Goal: Information Seeking & Learning: Learn about a topic

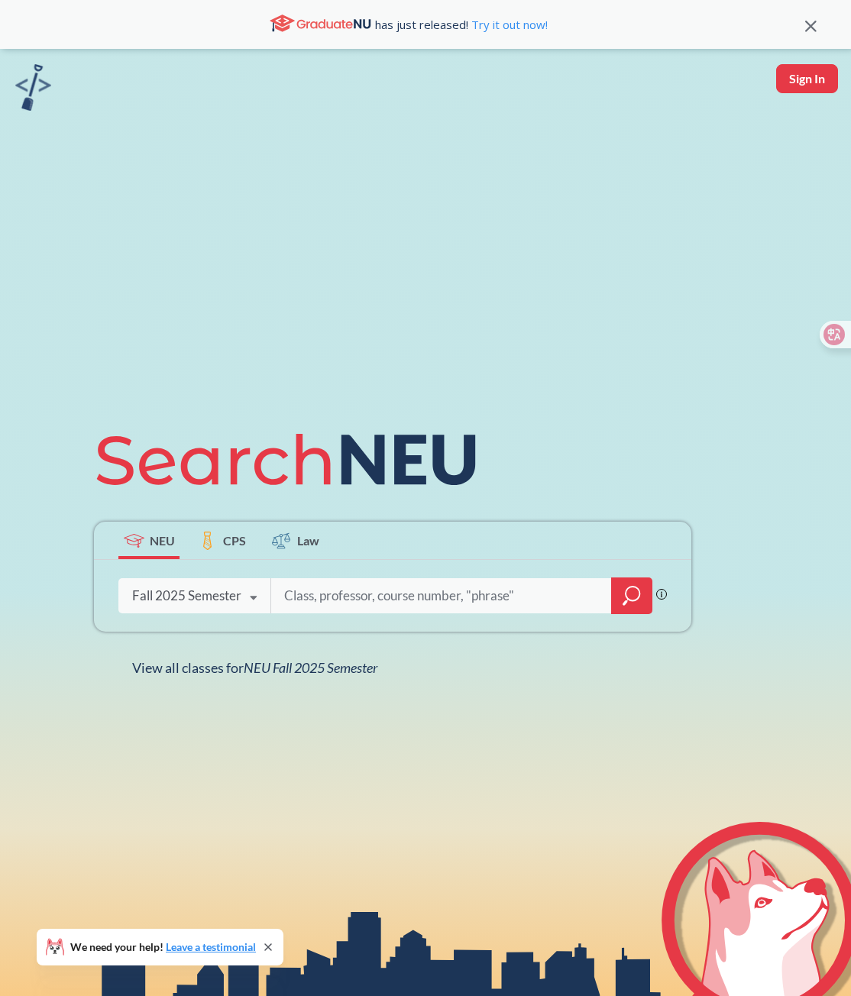
click at [248, 594] on icon at bounding box center [253, 598] width 29 height 43
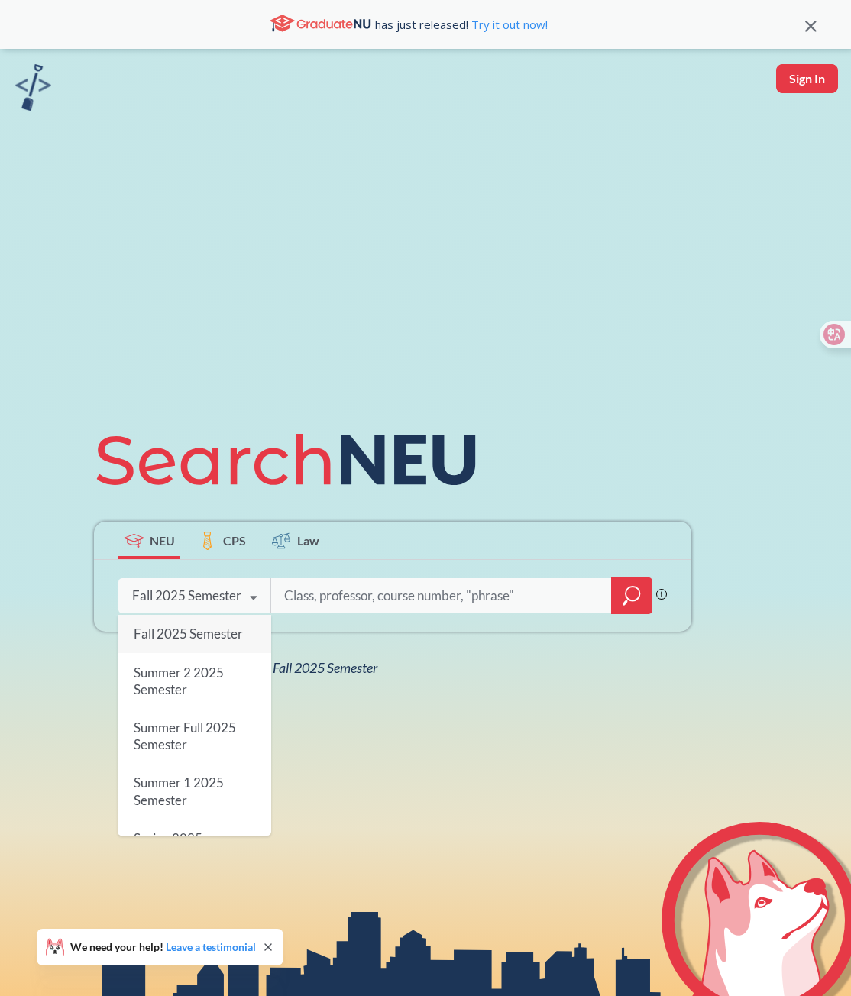
click at [322, 599] on input "search" at bounding box center [442, 596] width 318 height 32
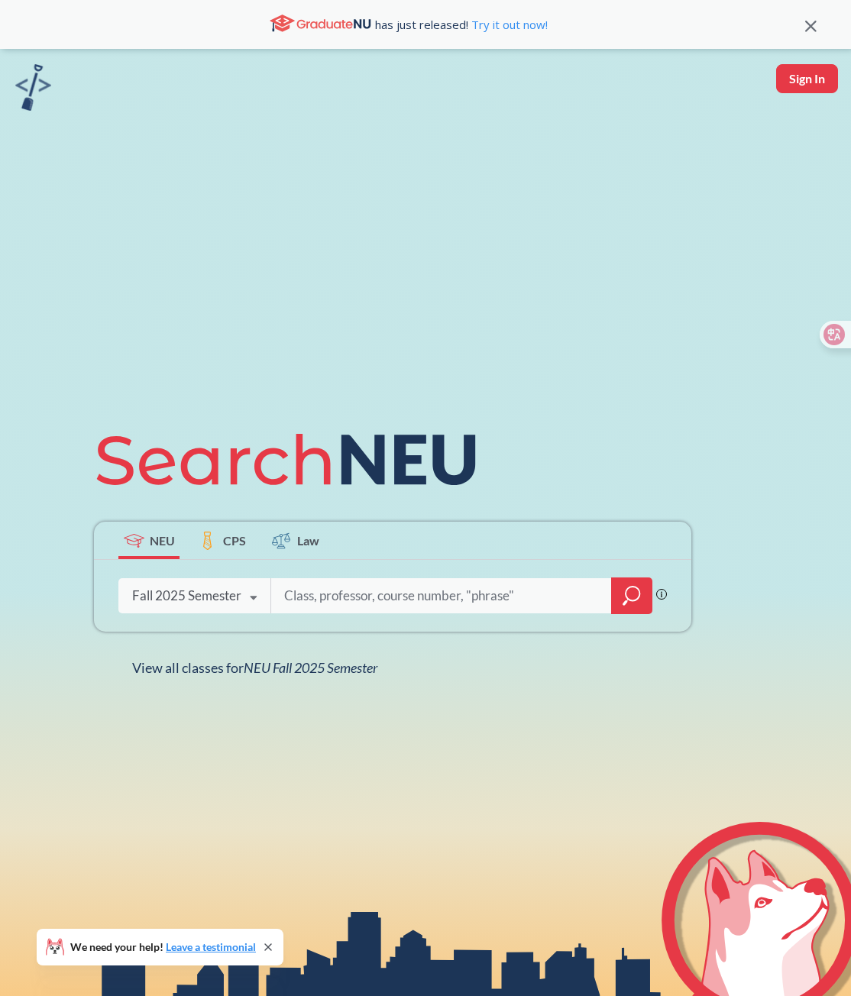
paste input "[PERSON_NAME], [PERSON_NAME]"
type input "[PERSON_NAME], [PERSON_NAME]"
click at [623, 607] on div at bounding box center [631, 596] width 41 height 37
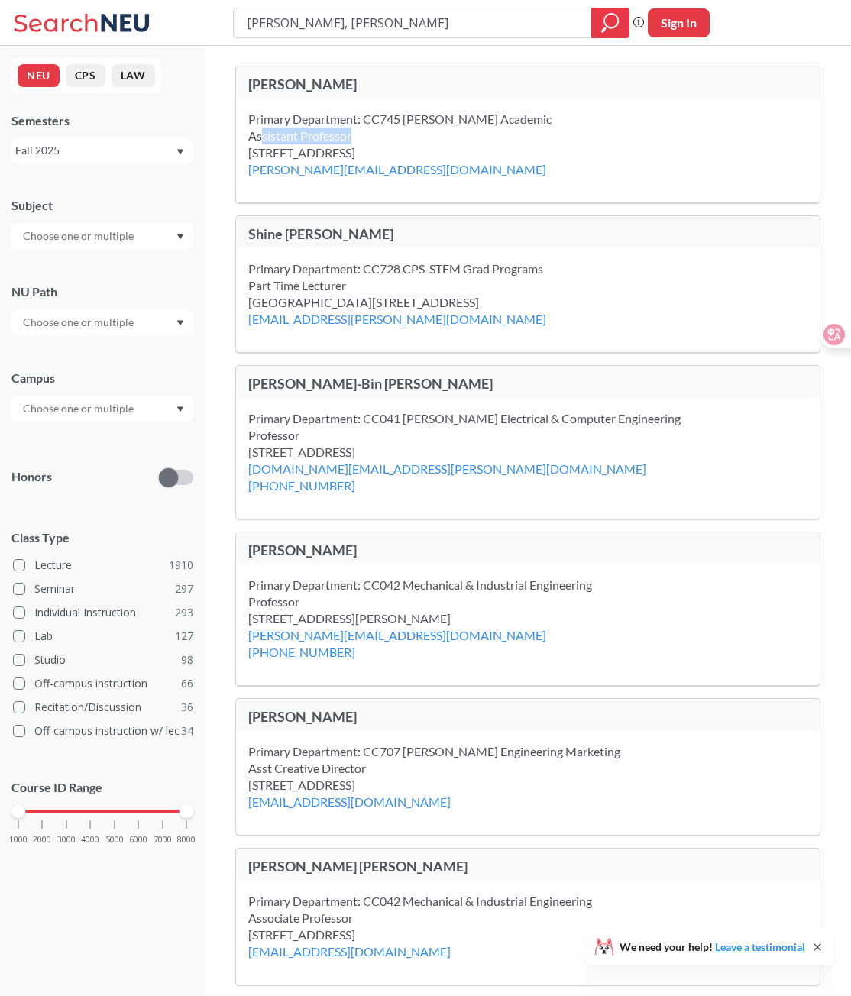
drag, startPoint x: 262, startPoint y: 129, endPoint x: 455, endPoint y: 135, distance: 192.6
click at [455, 135] on div "Primary Department: CC745 [PERSON_NAME] Academic Assistant Professor" at bounding box center [418, 128] width 341 height 34
click at [492, 127] on div "Primary Department: CC745 [PERSON_NAME] Academic Assistant Professor" at bounding box center [418, 128] width 341 height 34
click at [571, 144] on div "[STREET_ADDRESS] [PERSON_NAME][EMAIL_ADDRESS][DOMAIN_NAME]" at bounding box center [416, 161] width 336 height 34
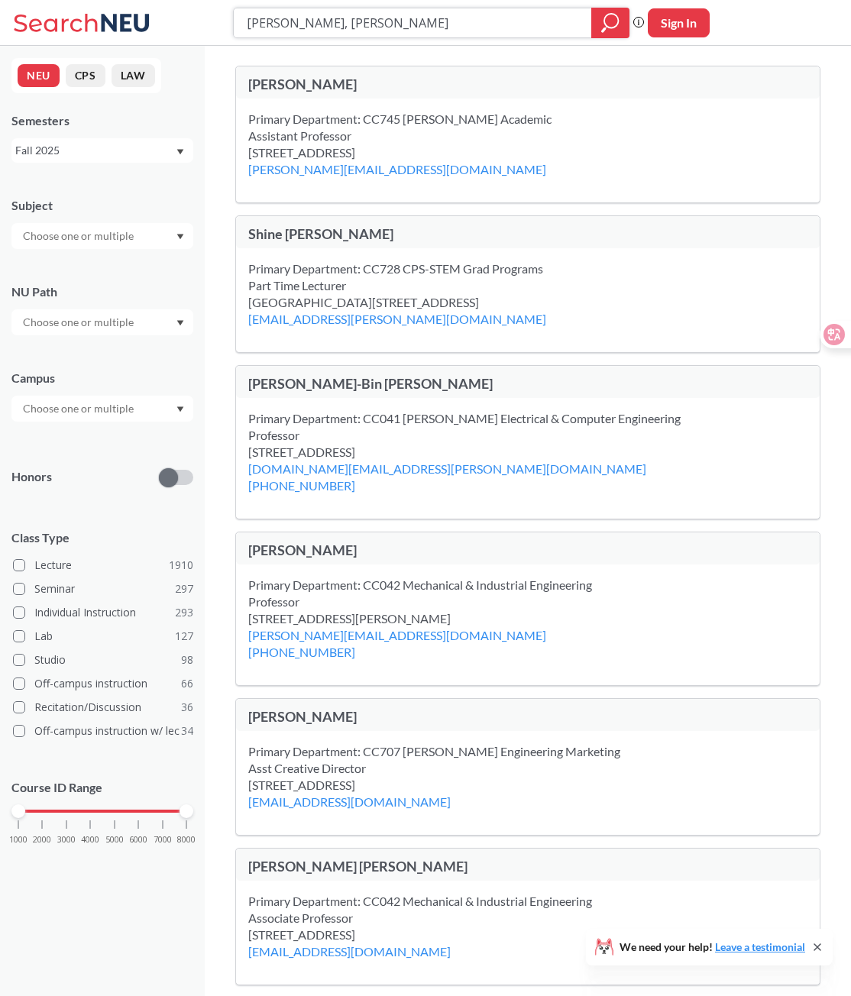
drag, startPoint x: 365, startPoint y: 26, endPoint x: 209, endPoint y: 34, distance: 156.0
click at [205, 29] on div "[PERSON_NAME], [PERSON_NAME] Phrase search guarantees the exact search appears …" at bounding box center [425, 23] width 851 height 46
paste input "Building Scalable Distributed Systems"
type input "Building Scalable Distributed Systems"
click at [608, 24] on icon "magnifying glass" at bounding box center [610, 22] width 18 height 21
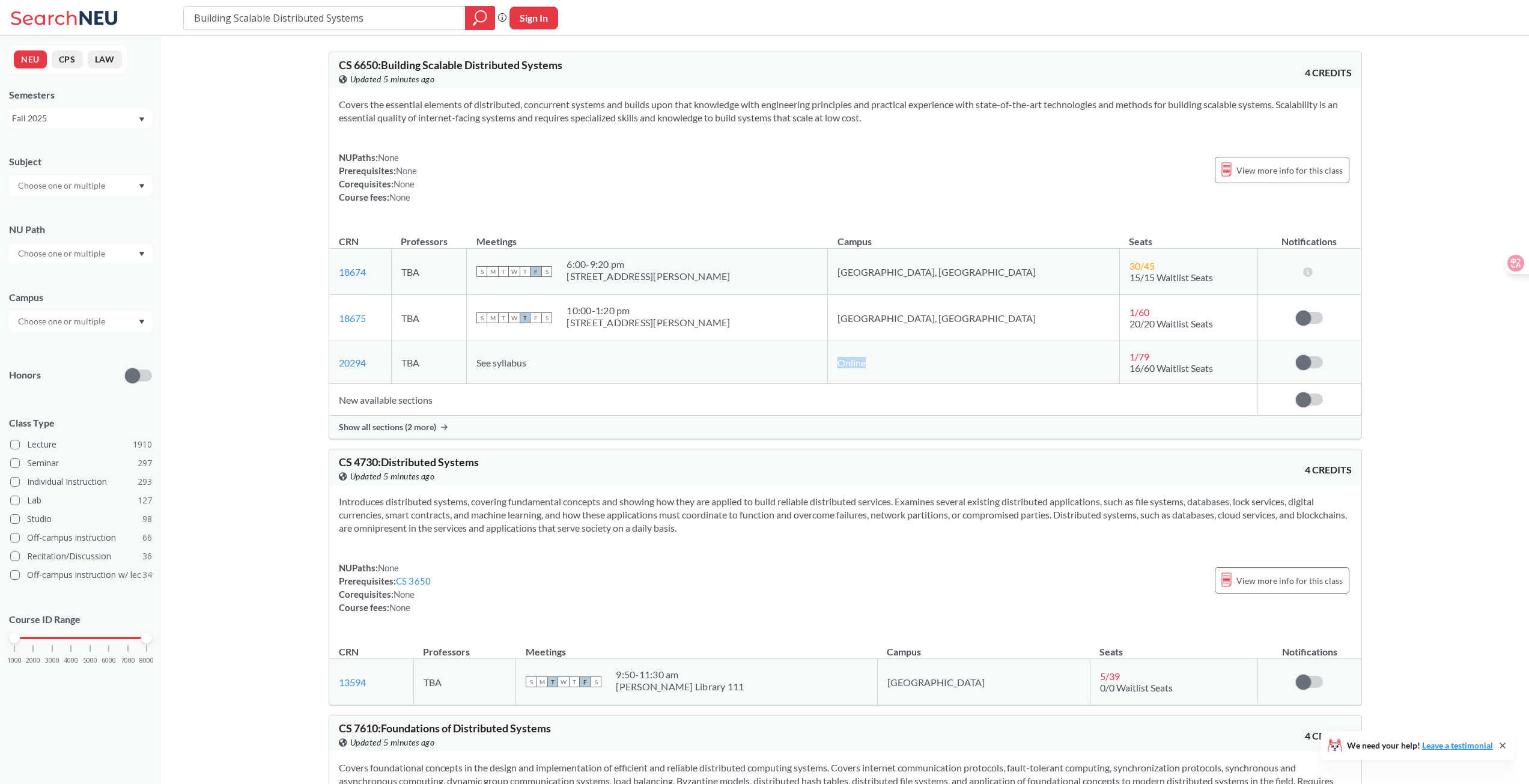
drag, startPoint x: 908, startPoint y: 359, endPoint x: 968, endPoint y: 355, distance: 60.1
click at [669, 355] on td "Online" at bounding box center [974, 363] width 292 height 42
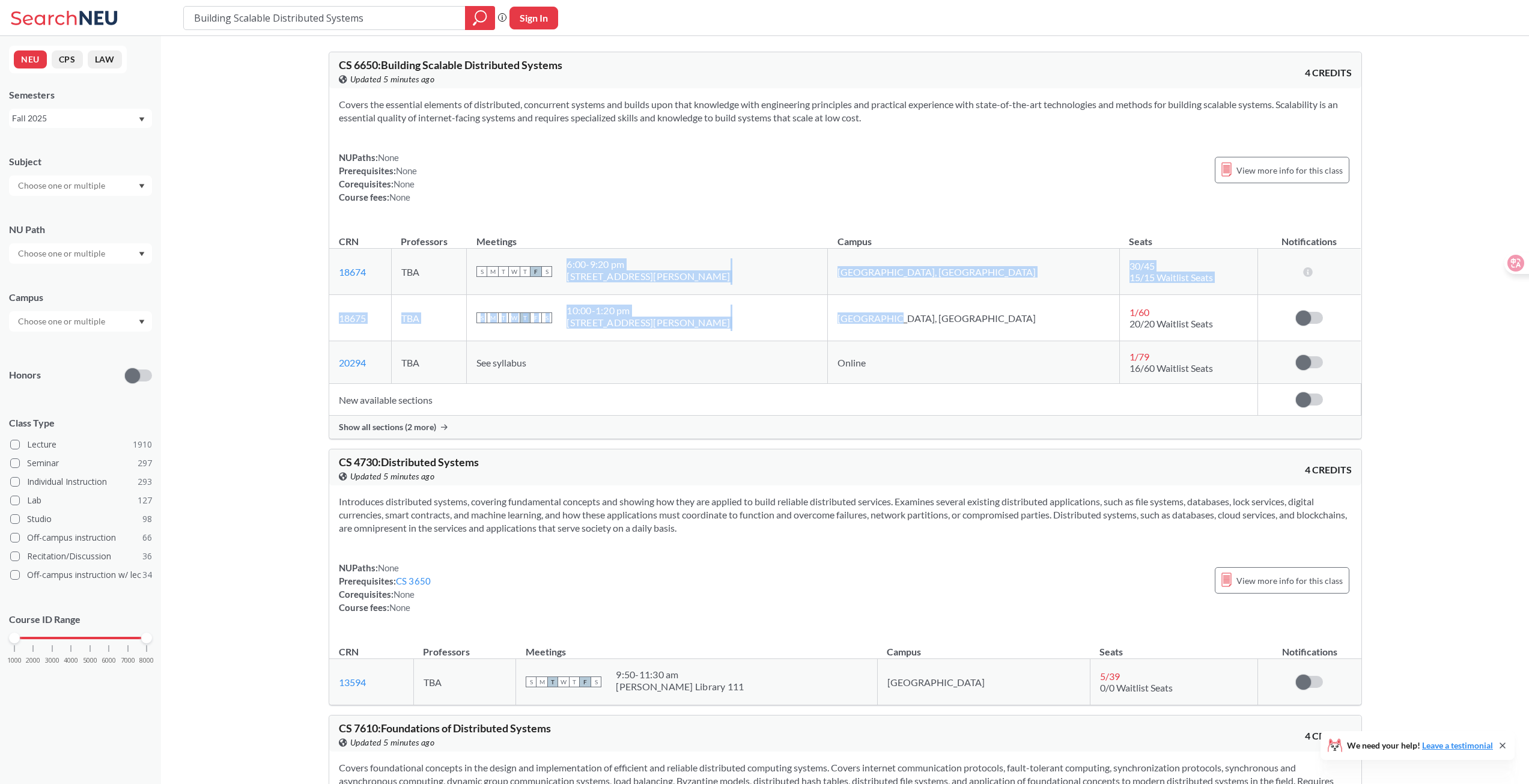
drag, startPoint x: 964, startPoint y: 326, endPoint x: 899, endPoint y: 273, distance: 83.9
click at [669, 273] on tbody "18674 View this section on Banner. TBA S M T W T F S 6:00 - 9:20 pm [STREET_ADD…" at bounding box center [846, 316] width 1032 height 135
click at [669, 326] on td "[GEOGRAPHIC_DATA], [GEOGRAPHIC_DATA]" at bounding box center [974, 318] width 292 height 46
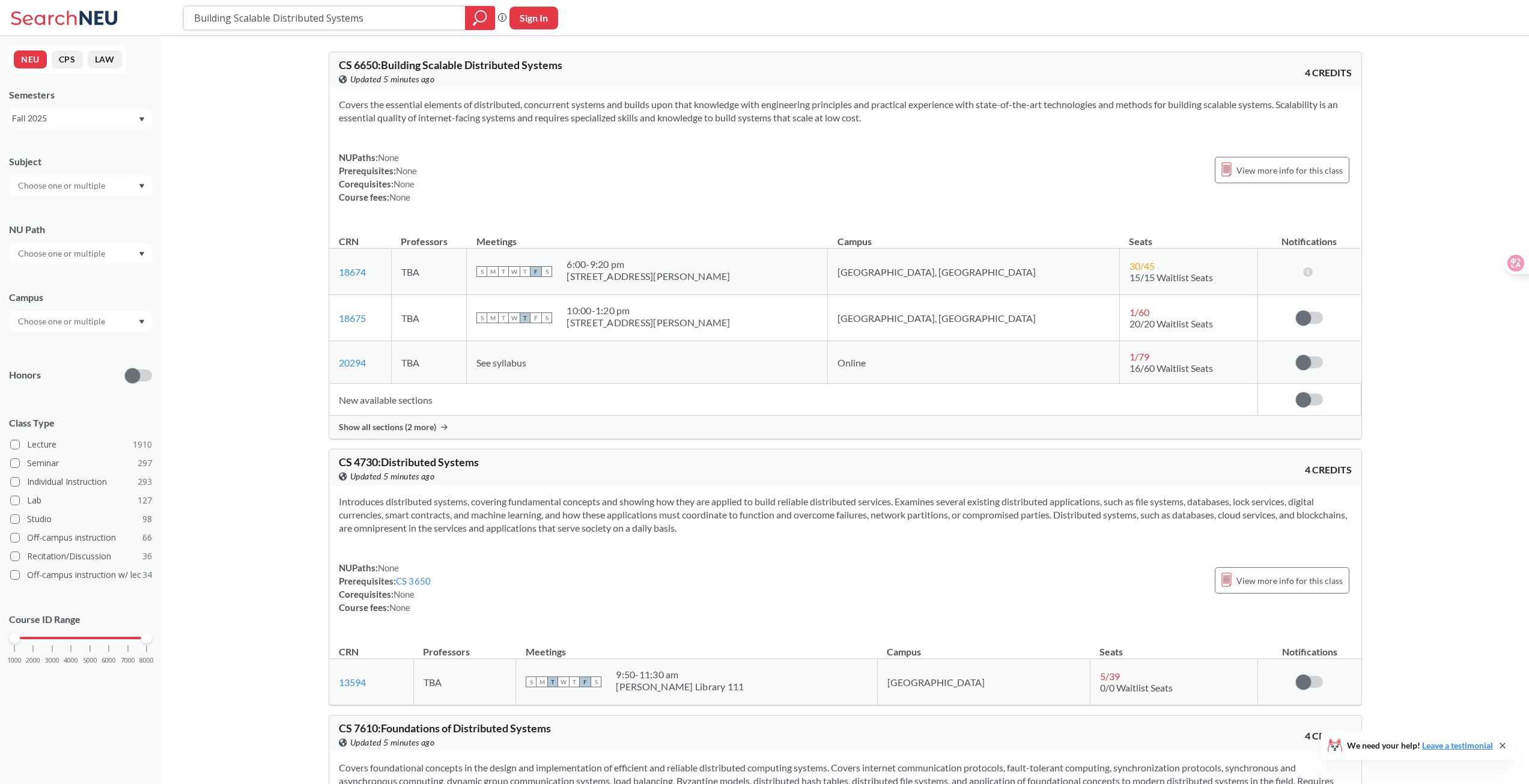
click at [370, 20] on input "Building Scalable Distributed Systems" at bounding box center [324, 18] width 263 height 20
drag, startPoint x: 375, startPoint y: 63, endPoint x: 327, endPoint y: 66, distance: 48.1
click at [360, 57] on div "CS 6650 : Building Scalable Distributed Systems View this course on Banner. Upd…" at bounding box center [846, 70] width 1032 height 36
drag, startPoint x: 378, startPoint y: 63, endPoint x: 318, endPoint y: 62, distance: 60.0
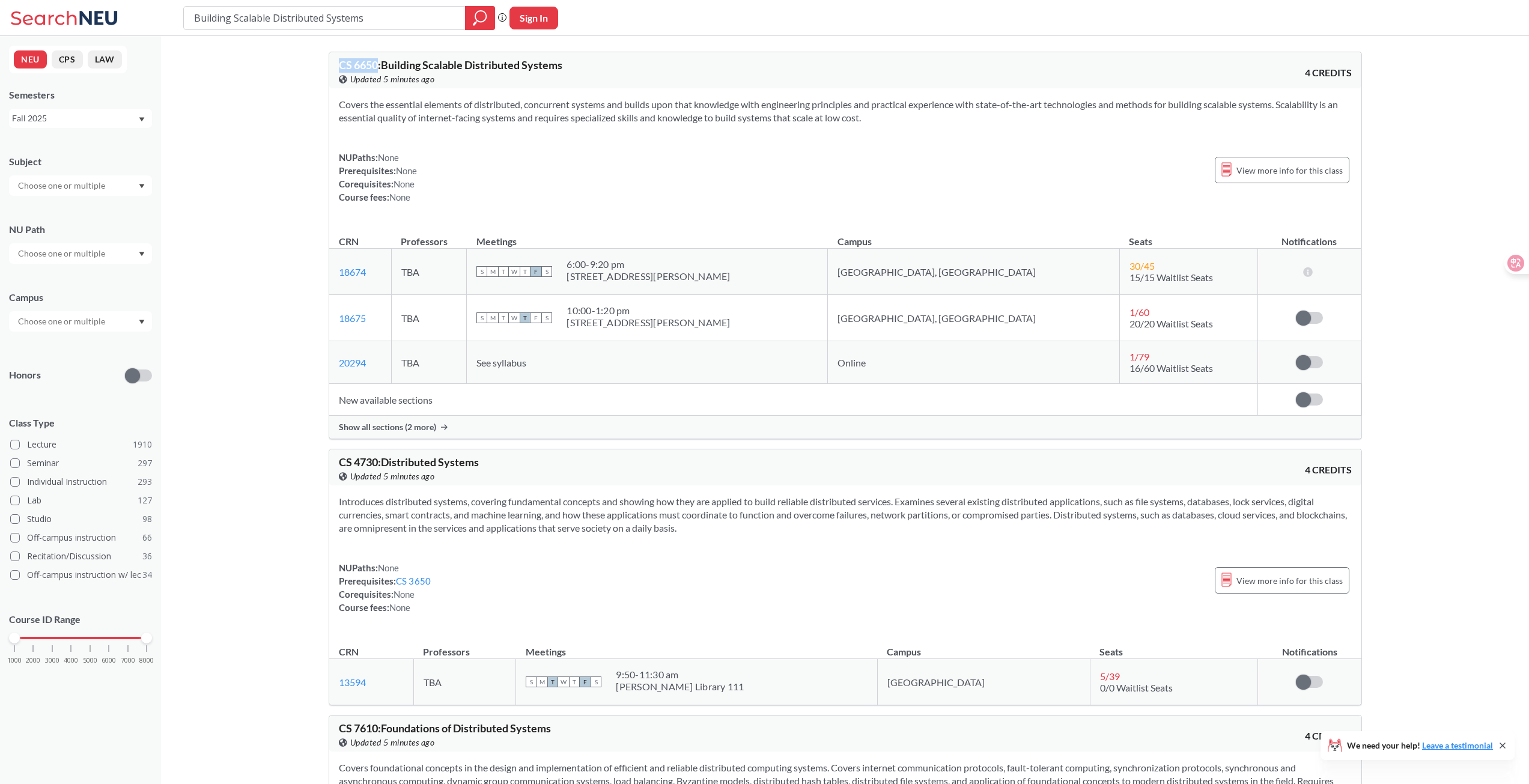
copy span "CS 6650"
drag, startPoint x: 378, startPoint y: 22, endPoint x: 174, endPoint y: 13, distance: 204.2
click at [174, 13] on div "Building Scalable Distributed Systems Phrase search guarantees the exact search…" at bounding box center [764, 18] width 1529 height 36
paste input "CS 6650"
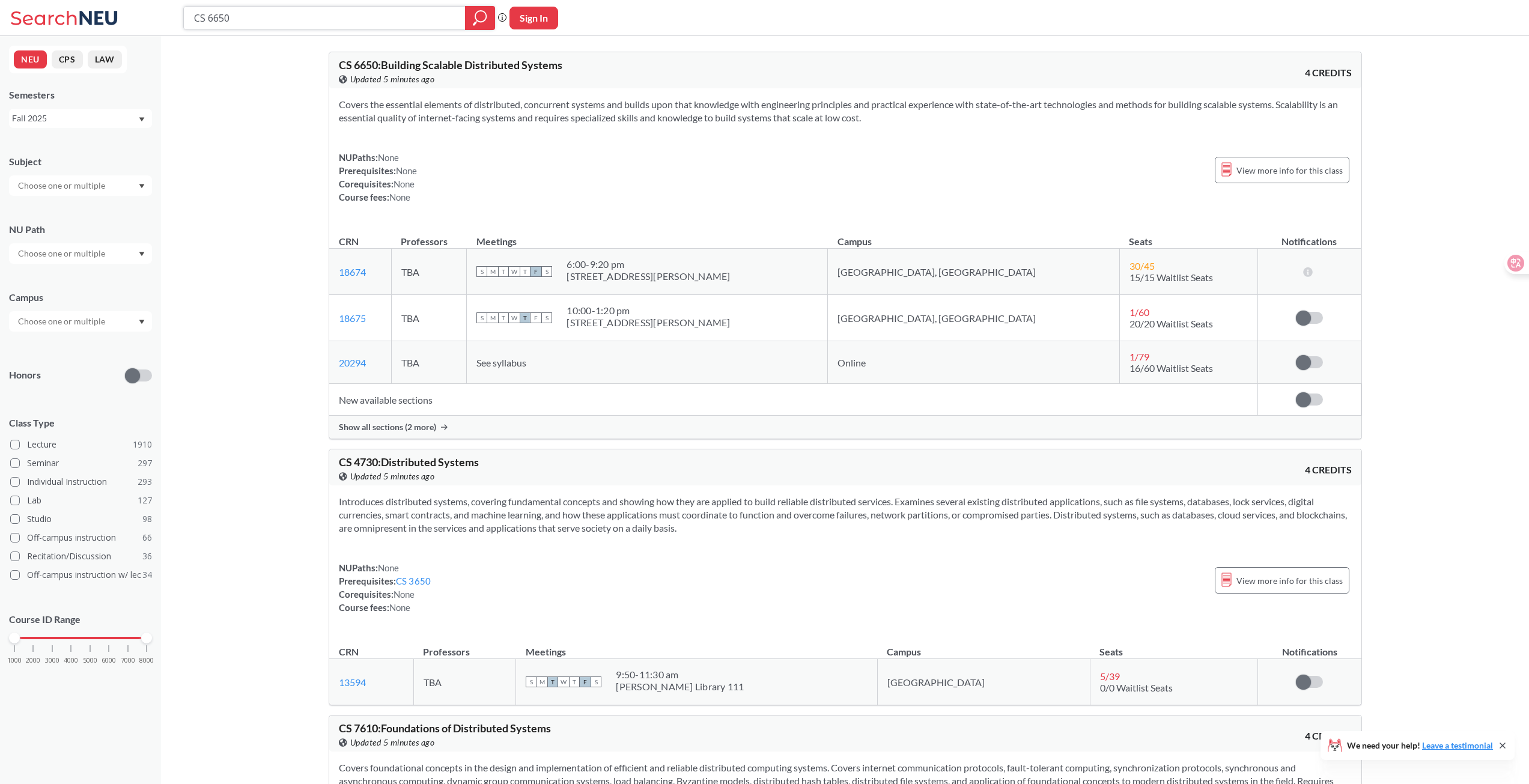
type input "CS 6650"
click at [64, 326] on input "text" at bounding box center [62, 322] width 101 height 14
click at [104, 348] on span "( 2074 )" at bounding box center [116, 348] width 24 height 10
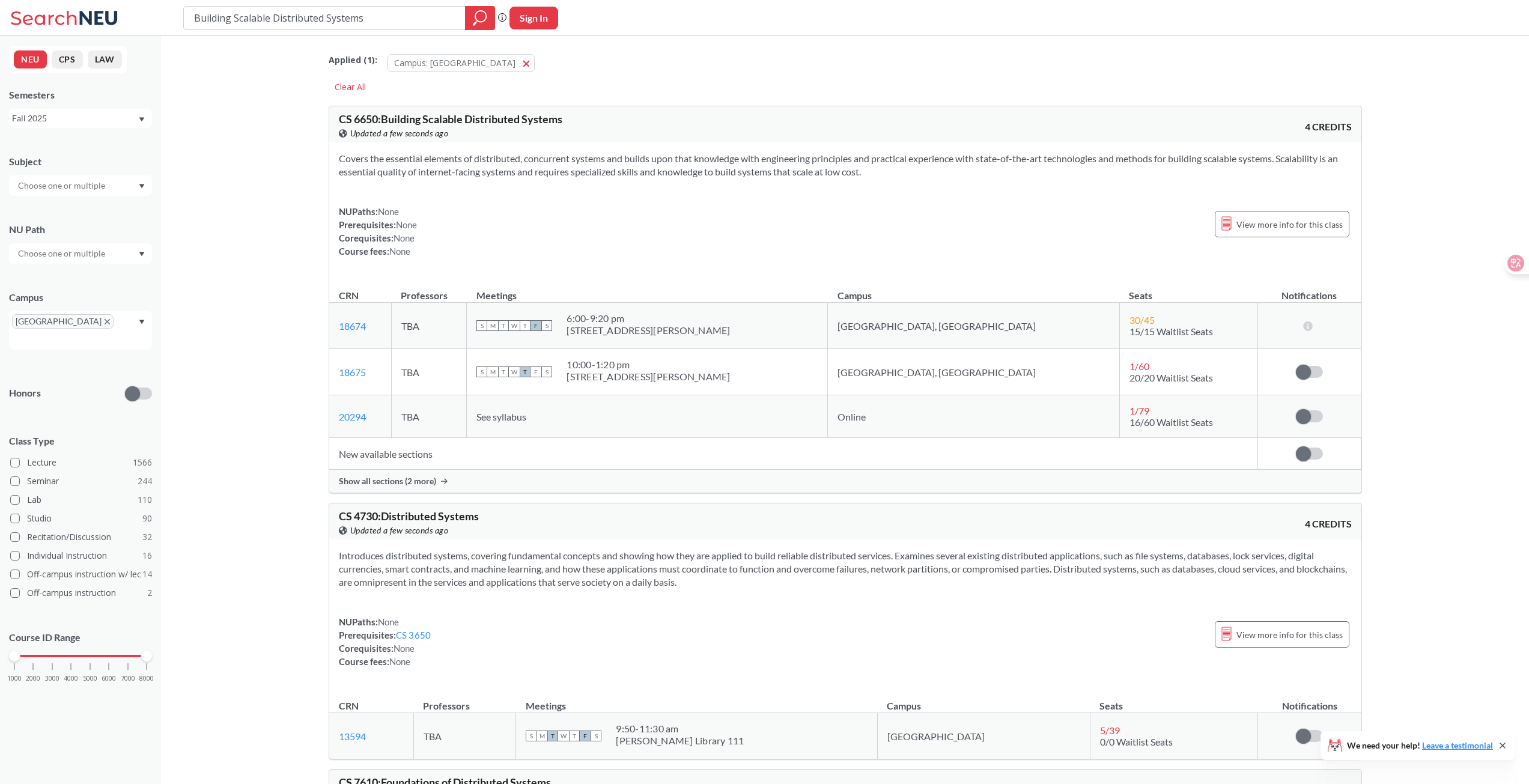
click at [365, 21] on input "Building Scalable Distributed Systems" at bounding box center [324, 18] width 263 height 20
click at [47, 332] on input "text" at bounding box center [29, 339] width 35 height 14
click at [96, 360] on div "Online ( 681 )" at bounding box center [80, 366] width 143 height 33
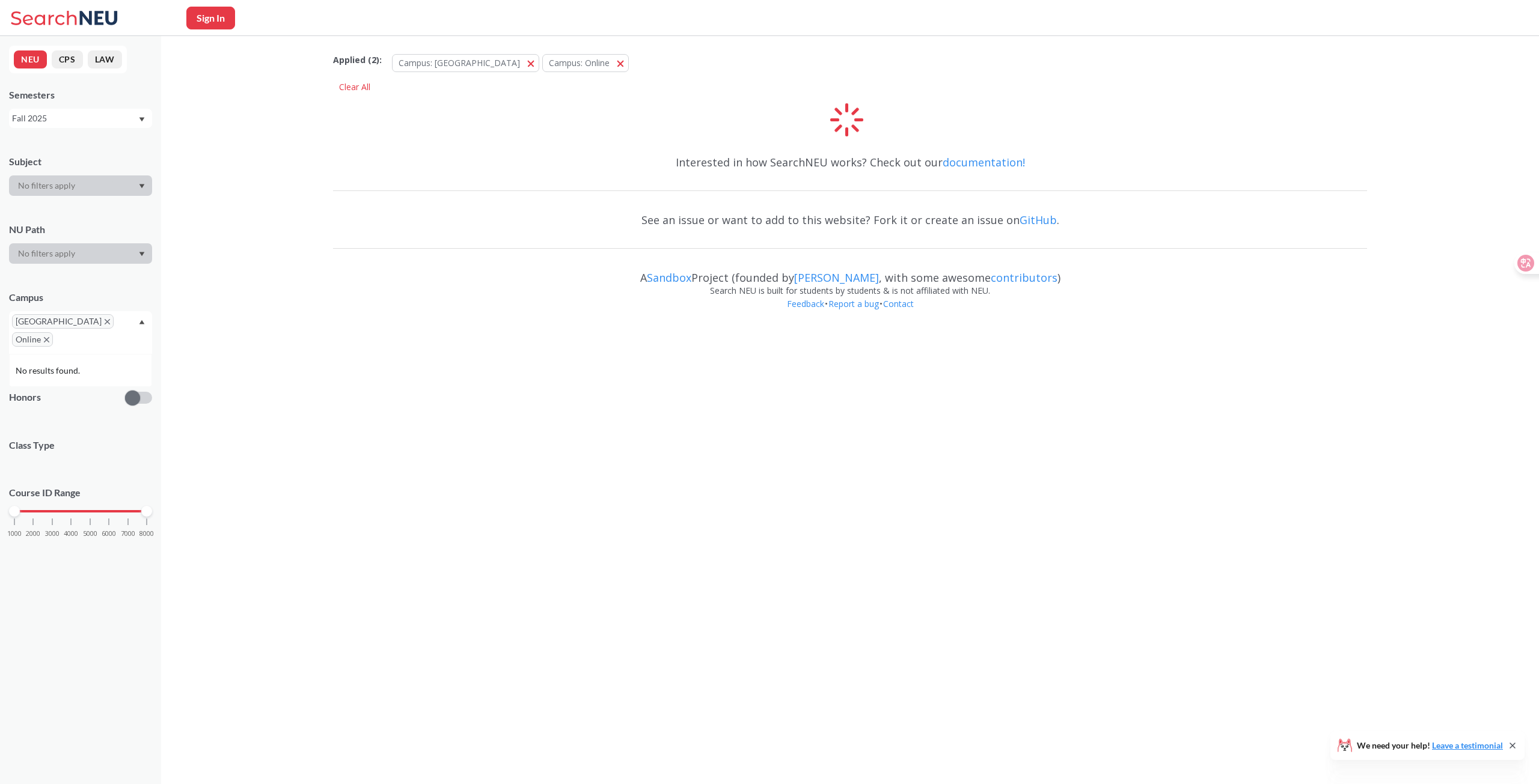
click at [246, 22] on div "Sign In" at bounding box center [770, 18] width 1539 height 36
click at [220, 22] on button "Sign In" at bounding box center [211, 17] width 49 height 23
select select "US"
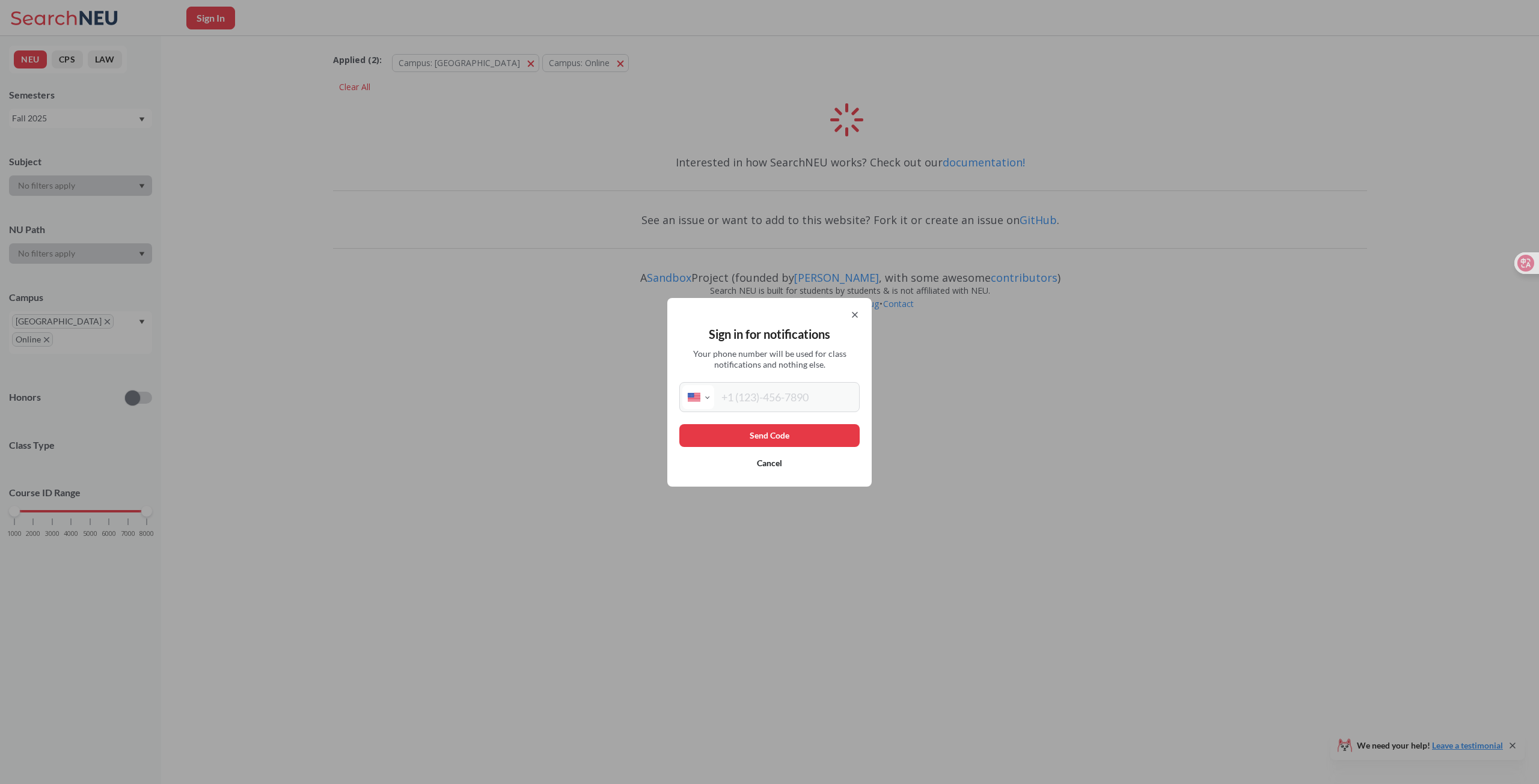
click at [669, 403] on input "tel" at bounding box center [785, 397] width 142 height 24
type input "[PHONE_NUMBER]"
click at [669, 440] on button "Send Code" at bounding box center [769, 435] width 180 height 23
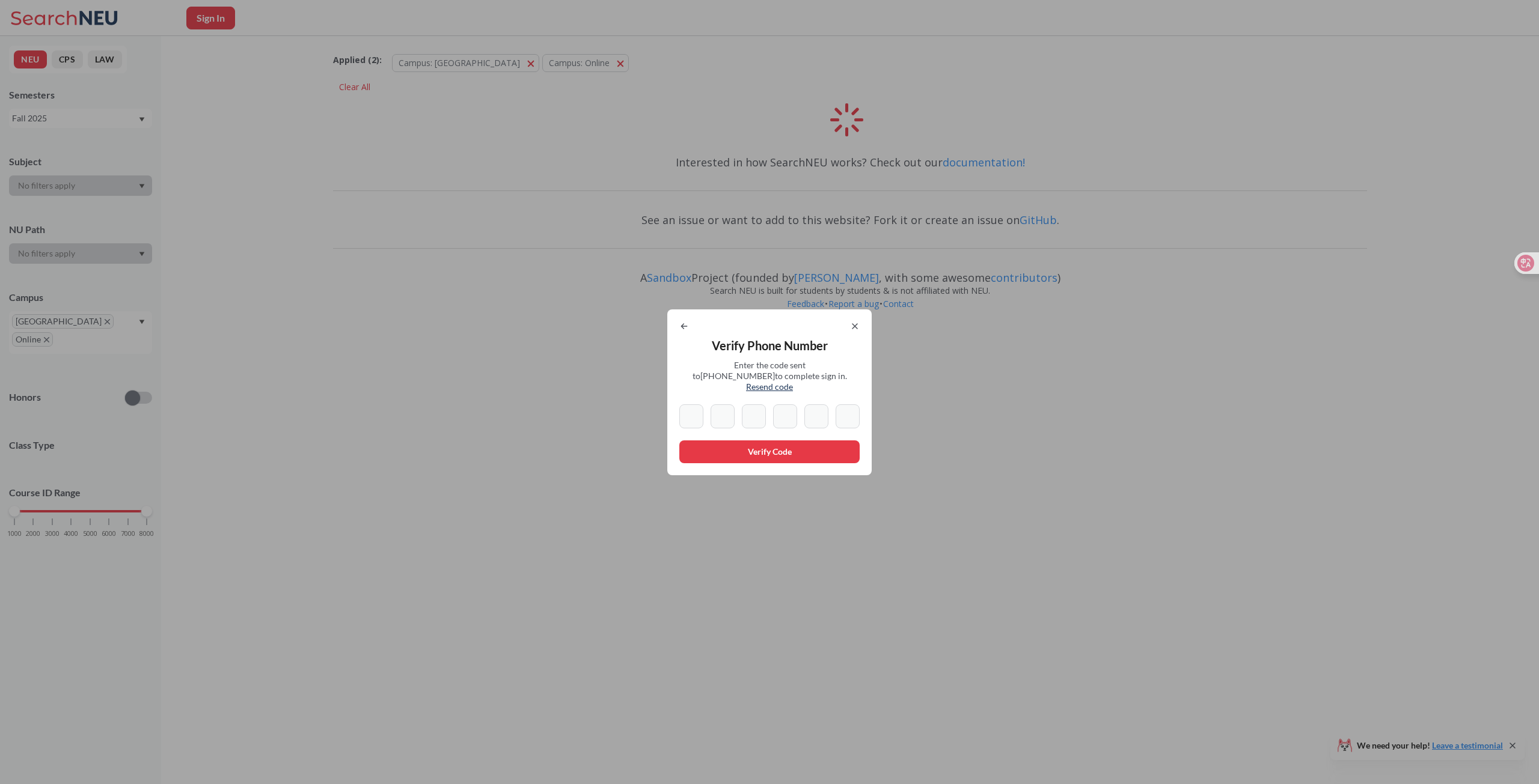
click at [669, 415] on div at bounding box center [769, 416] width 180 height 24
click at [669, 407] on input at bounding box center [691, 416] width 24 height 24
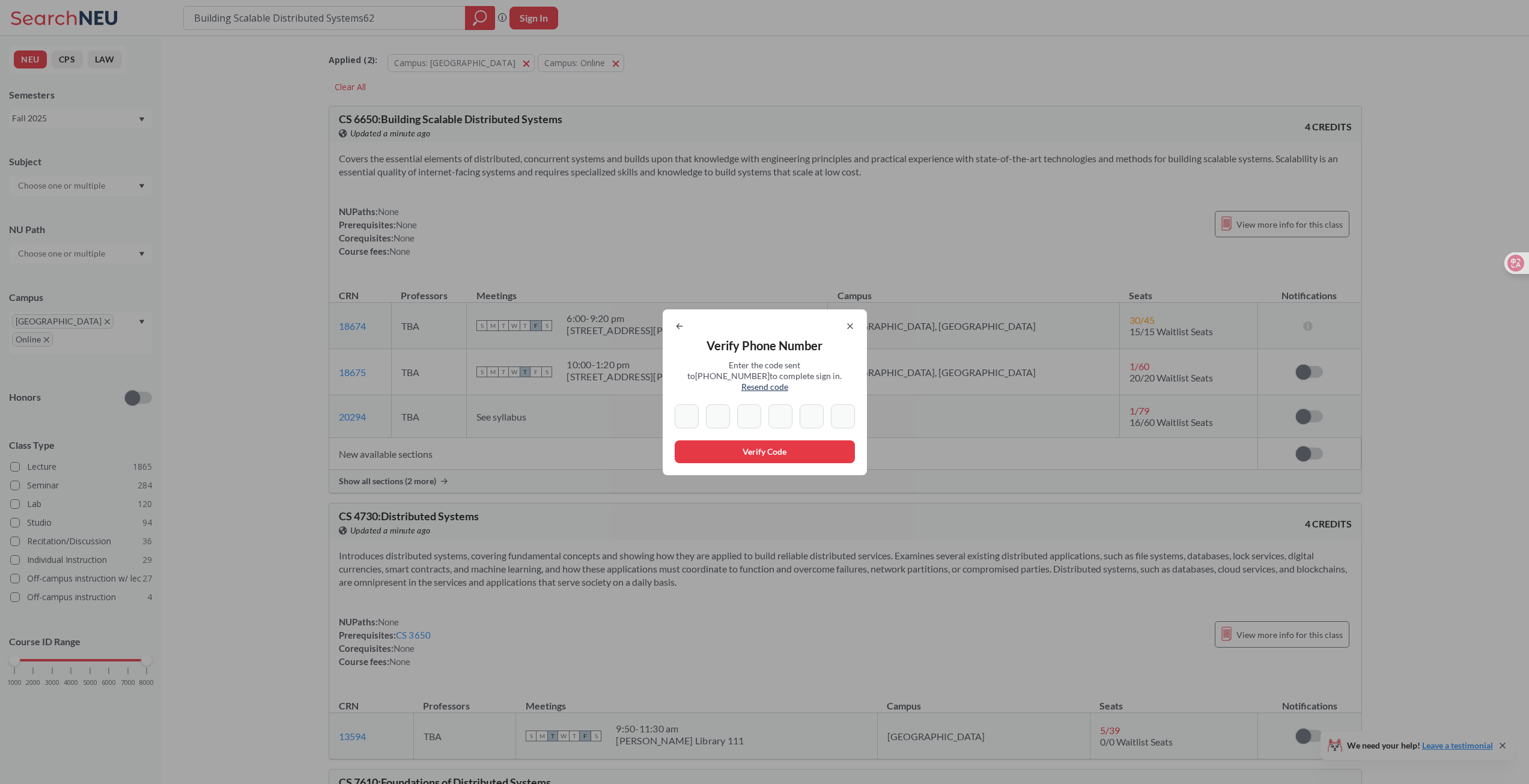
type input "Building Scalable Distributed Systems62"
click at [669, 416] on input at bounding box center [687, 416] width 24 height 24
type input "6"
type input "5"
type input "2"
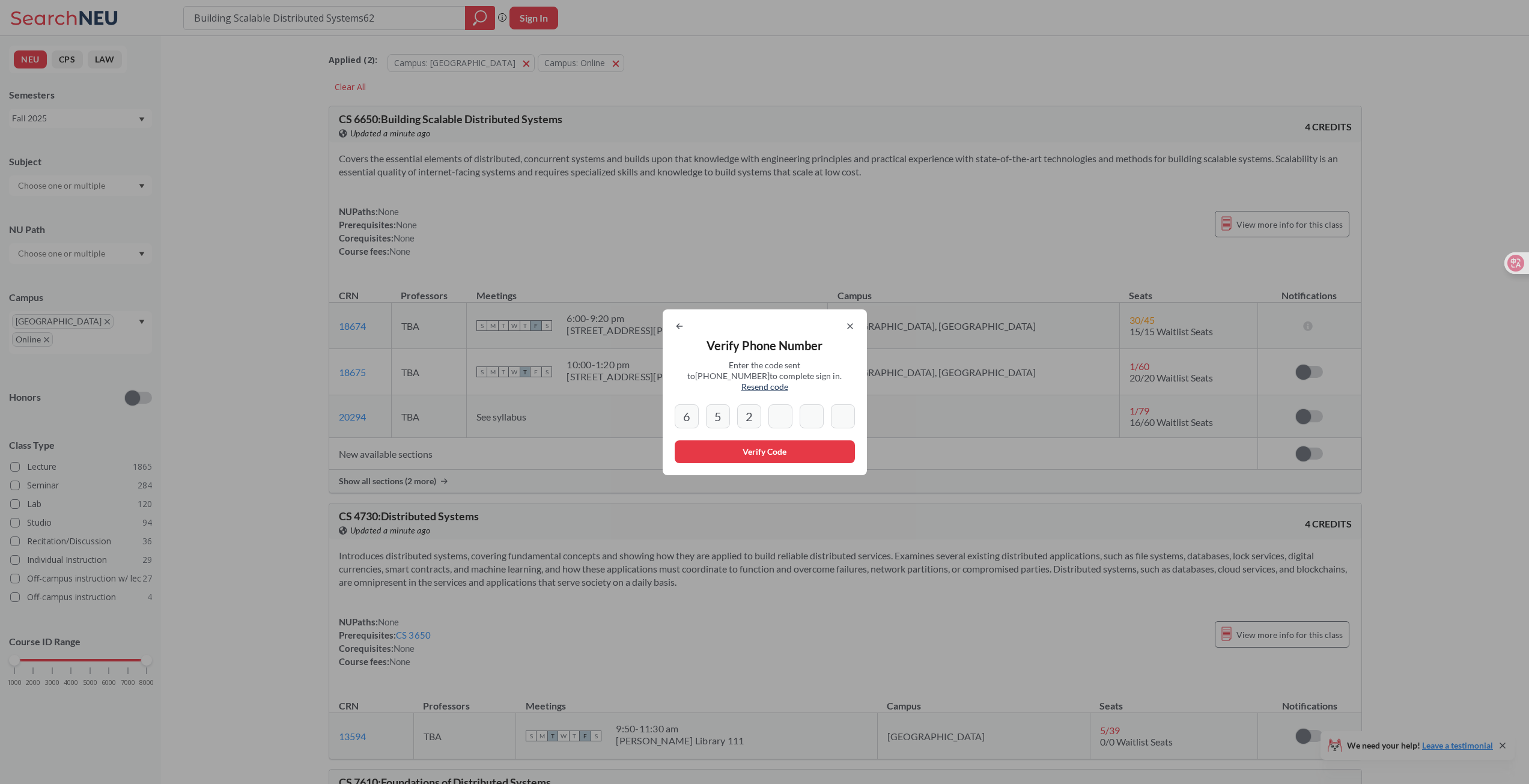
type input "5"
type input "9"
type input "7"
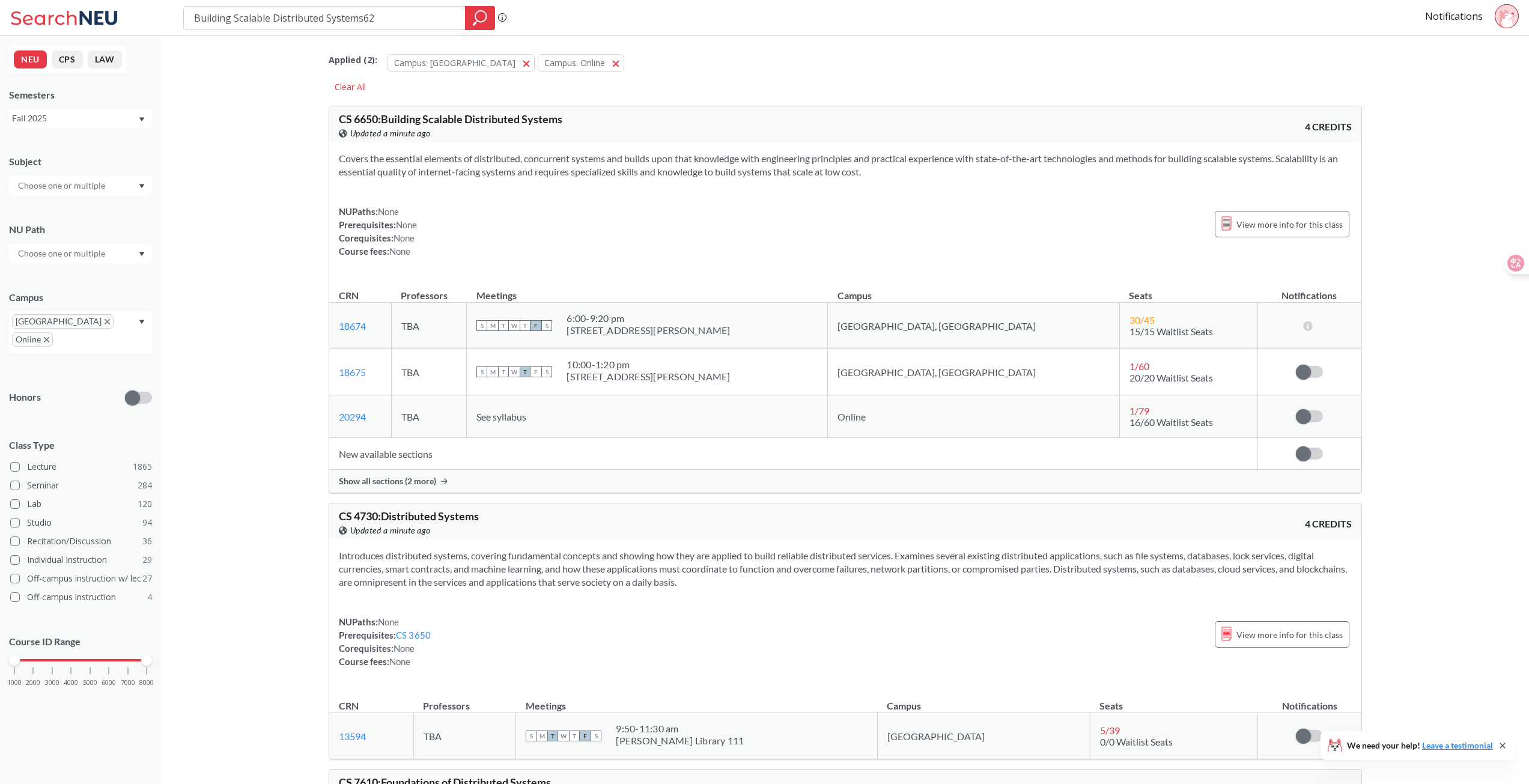
click at [98, 116] on div "Fall 2025" at bounding box center [75, 118] width 126 height 13
click at [83, 151] on div "Fall 2025" at bounding box center [83, 145] width 136 height 13
click at [491, 22] on div at bounding box center [480, 18] width 30 height 24
drag, startPoint x: 288, startPoint y: 19, endPoint x: 170, endPoint y: 17, distance: 118.0
click at [170, 17] on div "Building Scalable Distributed Systems62 Phrase search guarantees the exact sear…" at bounding box center [764, 18] width 1529 height 36
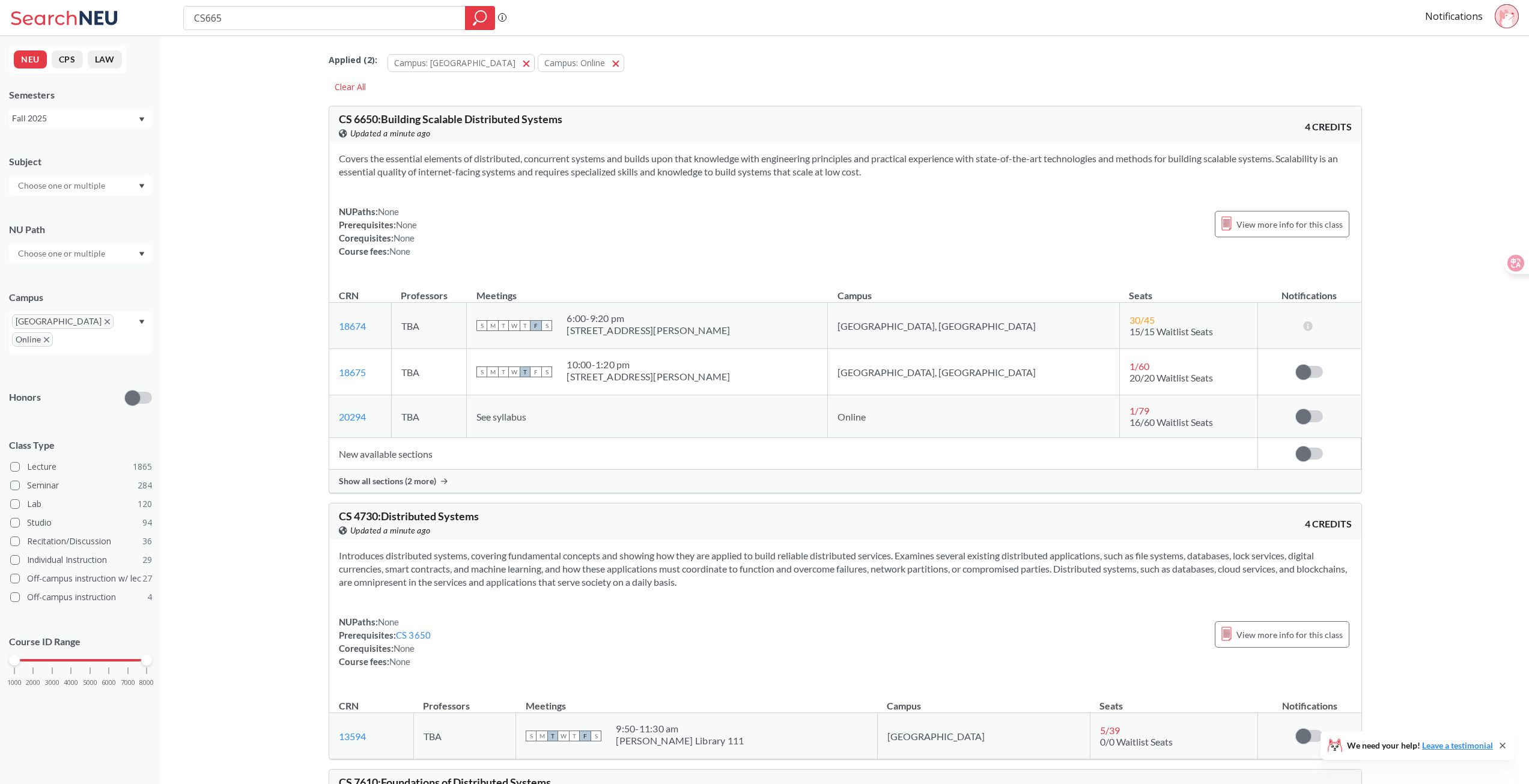
type input "CS6650"
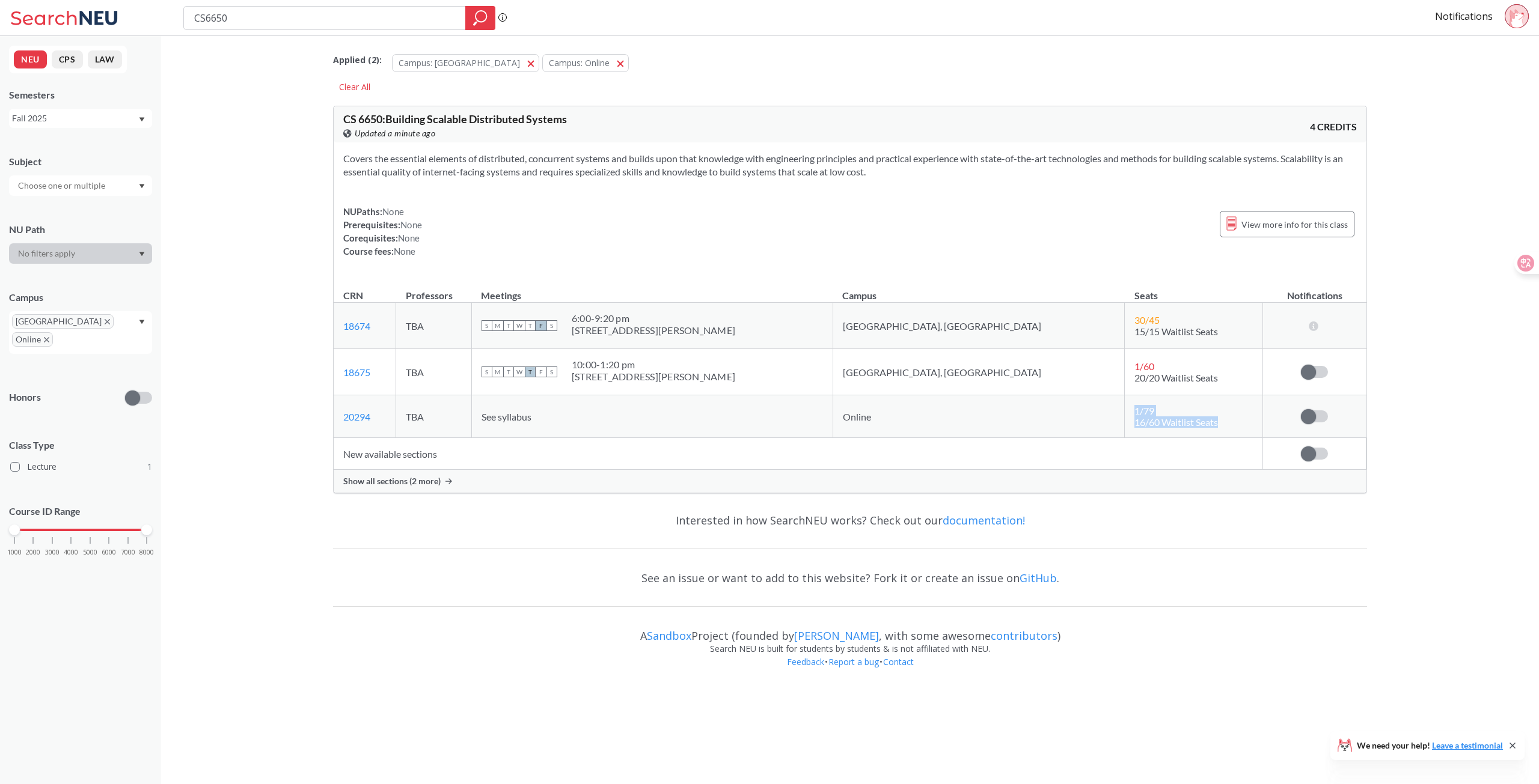
drag, startPoint x: 1076, startPoint y: 421, endPoint x: 1157, endPoint y: 418, distance: 81.1
click at [669, 418] on tr "20294 View this section on Banner. TBA See syllabus Online 1 / 79 16/60 Waitlis…" at bounding box center [850, 417] width 1032 height 42
click at [669, 418] on td "1 / 79 16/60 Waitlist Seats" at bounding box center [1194, 417] width 138 height 42
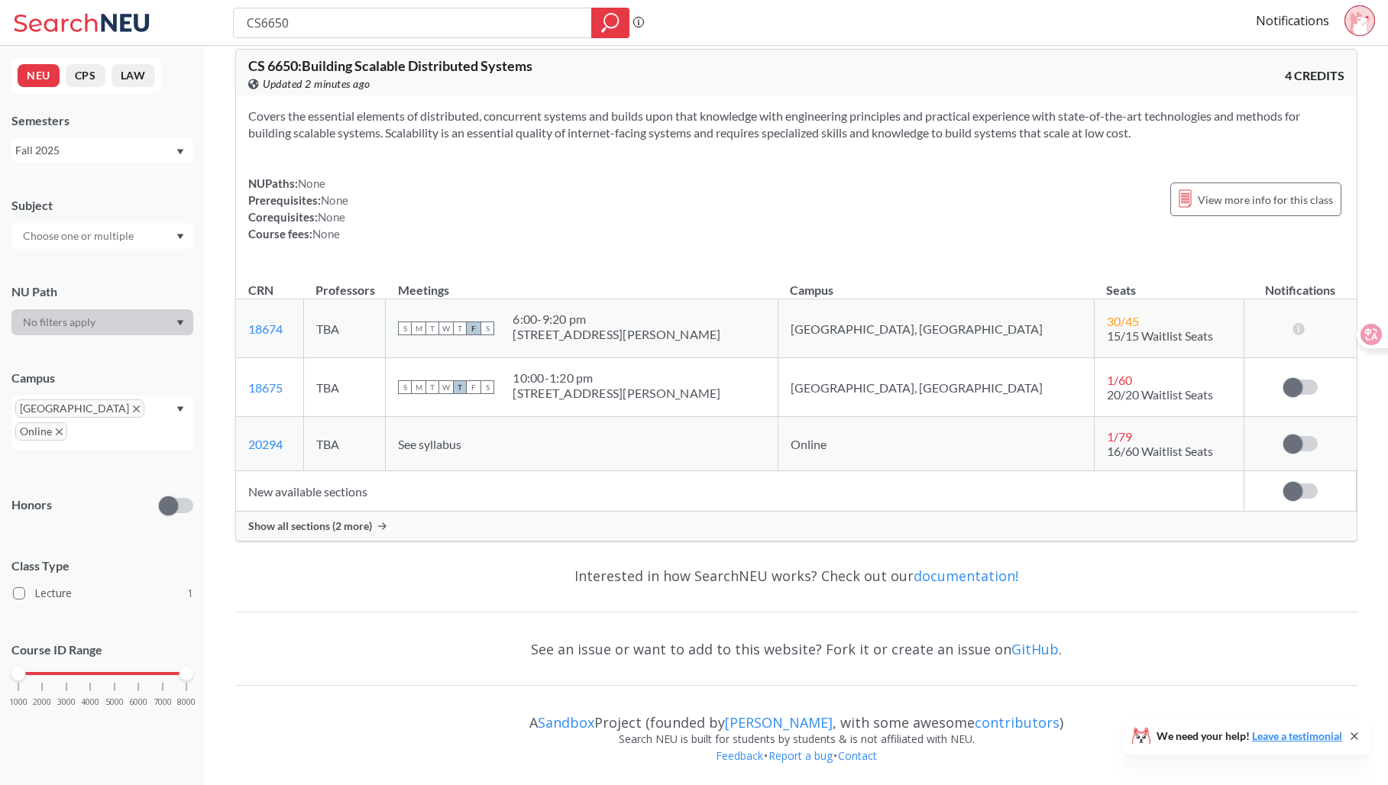
scroll to position [88, 0]
click at [312, 523] on span "Show all sections (2 more)" at bounding box center [310, 524] width 124 height 14
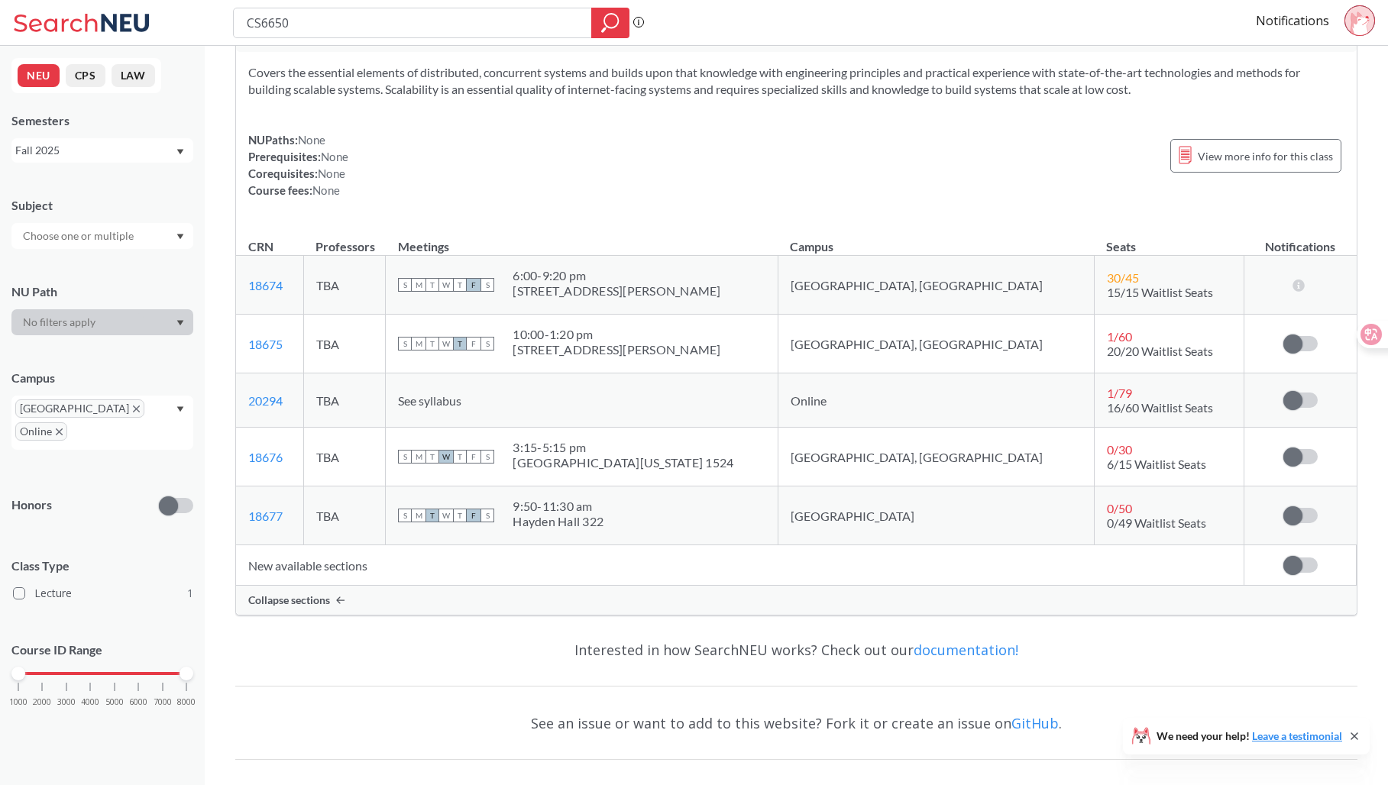
scroll to position [164, 0]
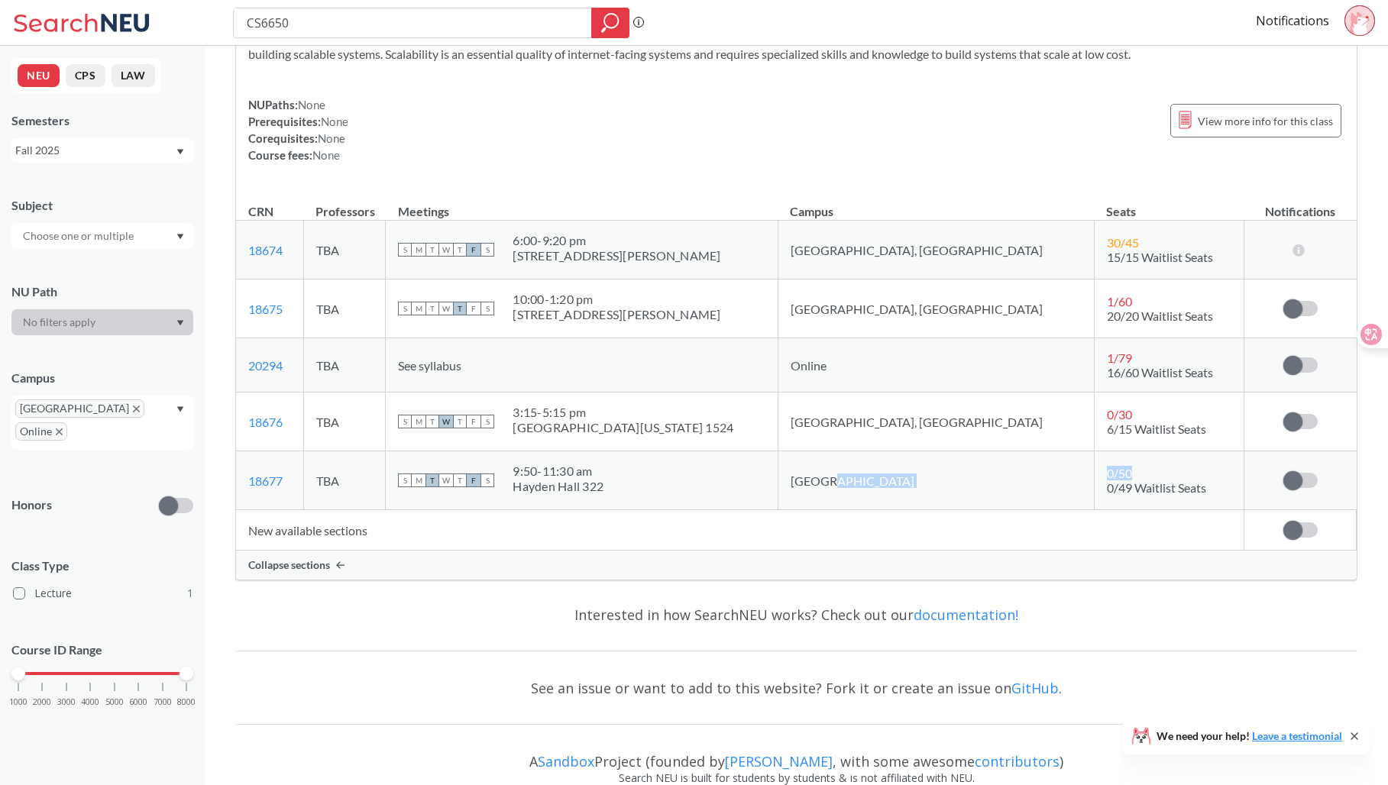
drag, startPoint x: 1067, startPoint y: 477, endPoint x: 1166, endPoint y: 481, distance: 98.6
click at [850, 480] on tr "18677 View this section on Banner. TBA S M T W T F S 9:50 - 11:30 am [PERSON_NA…" at bounding box center [796, 481] width 1121 height 59
click at [850, 481] on td "0 / 50 0/49 Waitlist Seats" at bounding box center [1169, 481] width 150 height 59
drag, startPoint x: 592, startPoint y: 477, endPoint x: 720, endPoint y: 486, distance: 128.6
click at [708, 486] on div "S M T W T F S 9:50 - 11:30 am [PERSON_NAME] 322" at bounding box center [581, 481] width 367 height 34
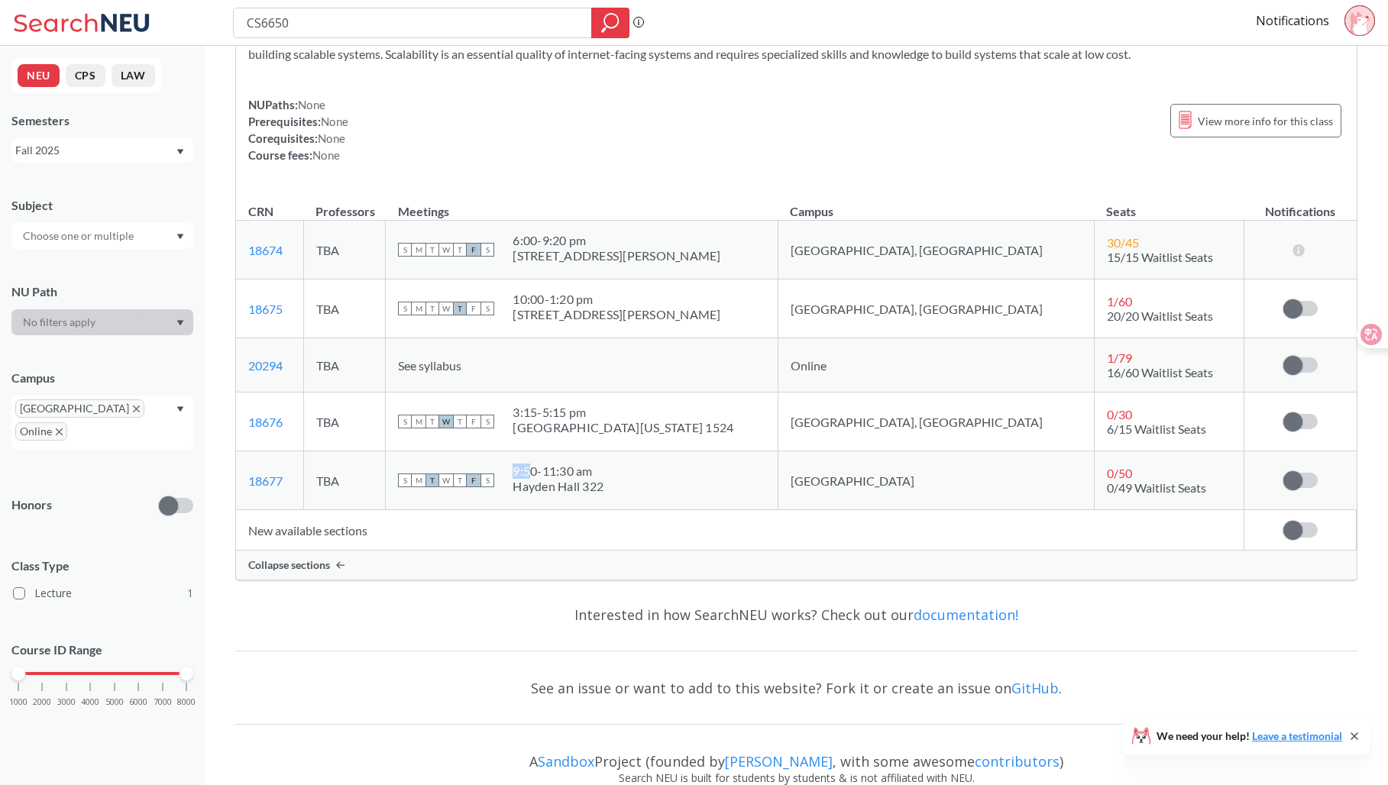
click at [721, 486] on div "S M T W T F S 9:50 - 11:30 am [PERSON_NAME] 322" at bounding box center [581, 481] width 367 height 34
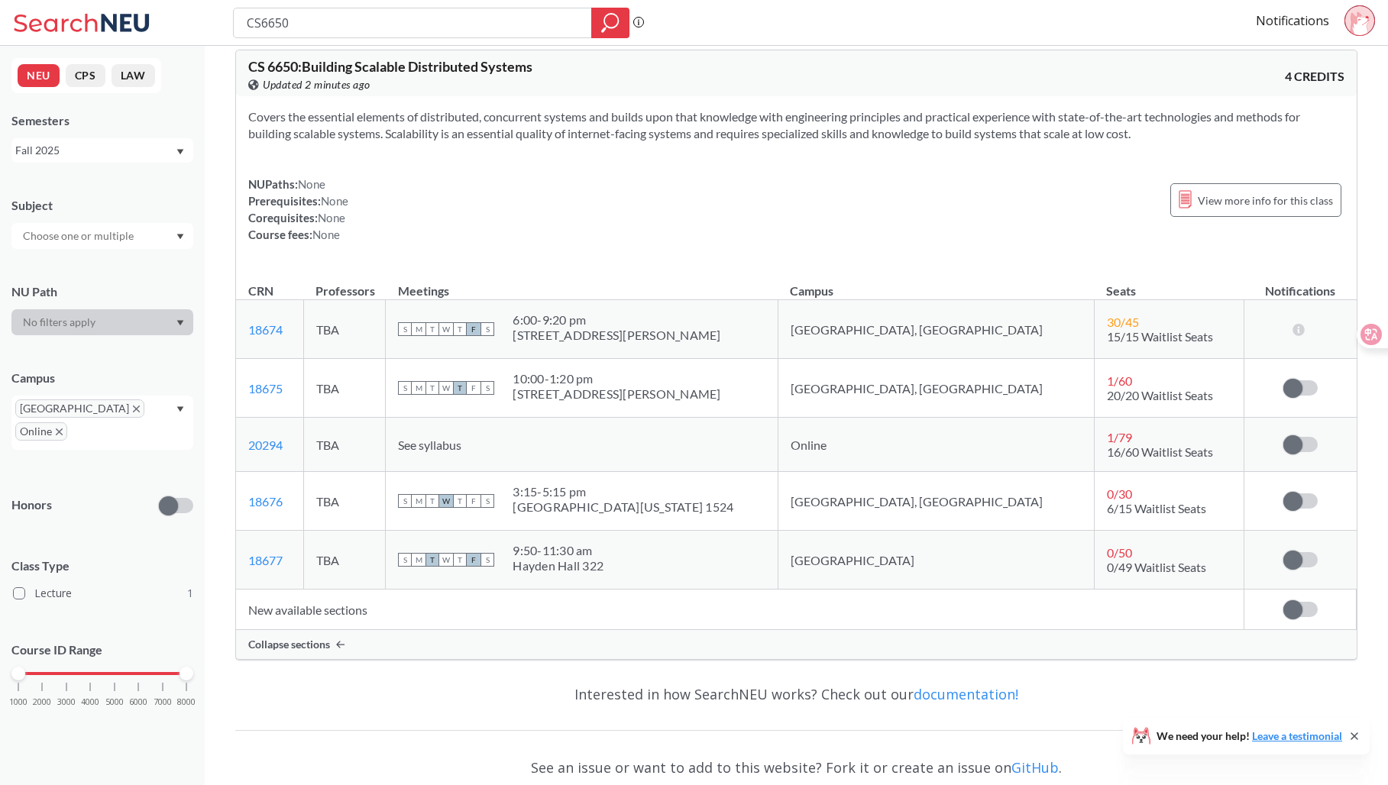
scroll to position [0, 0]
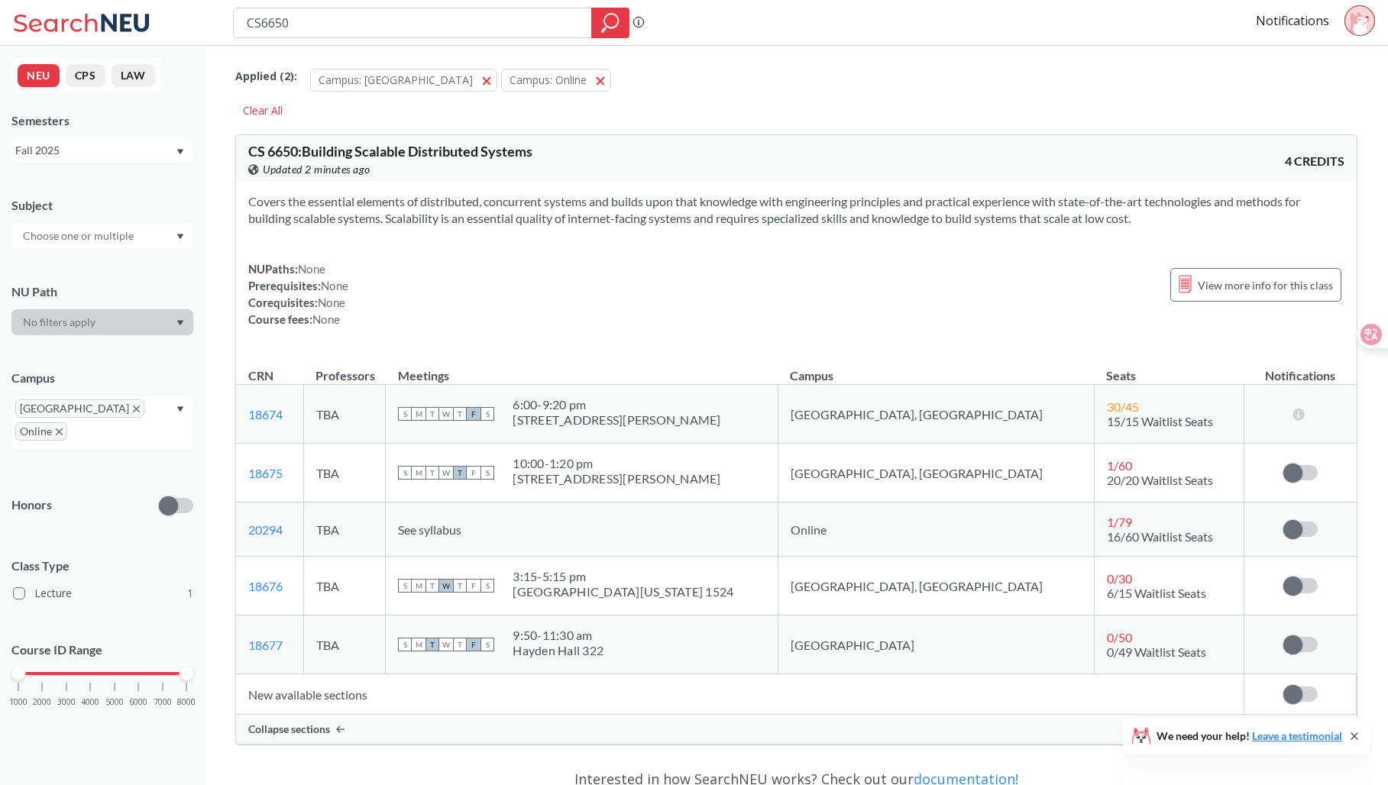
click at [850, 113] on div "Applied ( 2 ): Campus: [GEOGRAPHIC_DATA] Campus: Online Online Clear All" at bounding box center [796, 87] width 1122 height 69
click at [850, 58] on div "Applied ( 2 ): Campus: [GEOGRAPHIC_DATA] Campus: Online Online" at bounding box center [796, 76] width 1122 height 46
